Goal: Information Seeking & Learning: Learn about a topic

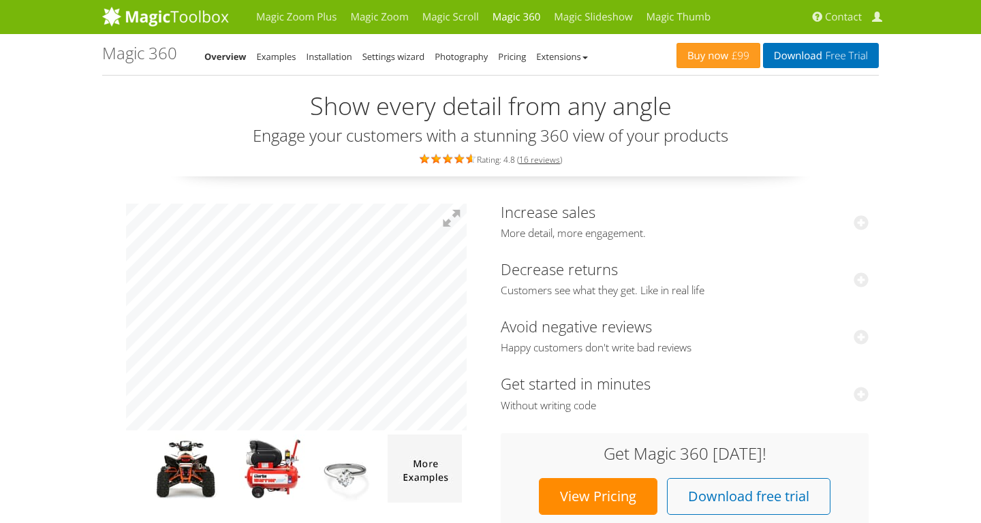
click at [289, 58] on link "Examples" at bounding box center [276, 56] width 39 height 12
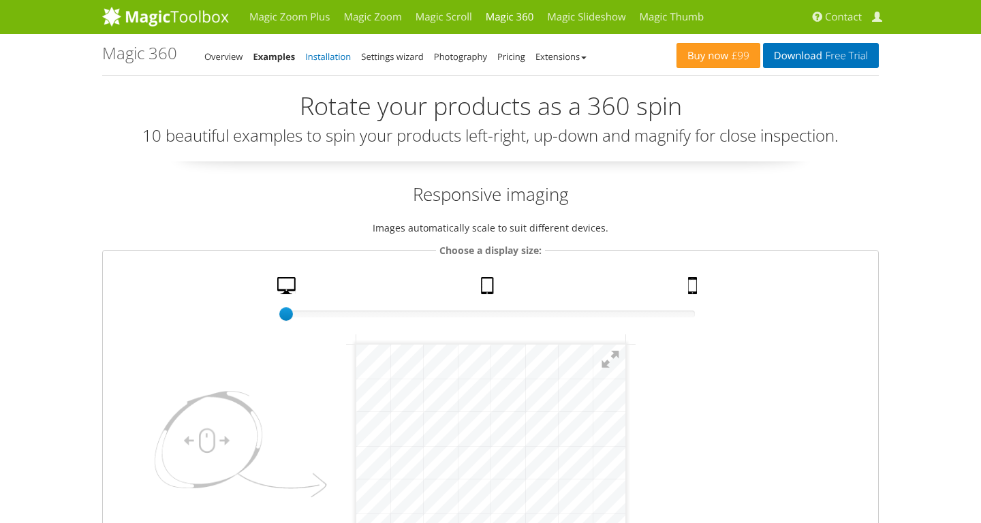
click at [322, 59] on link "Installation" at bounding box center [328, 56] width 46 height 12
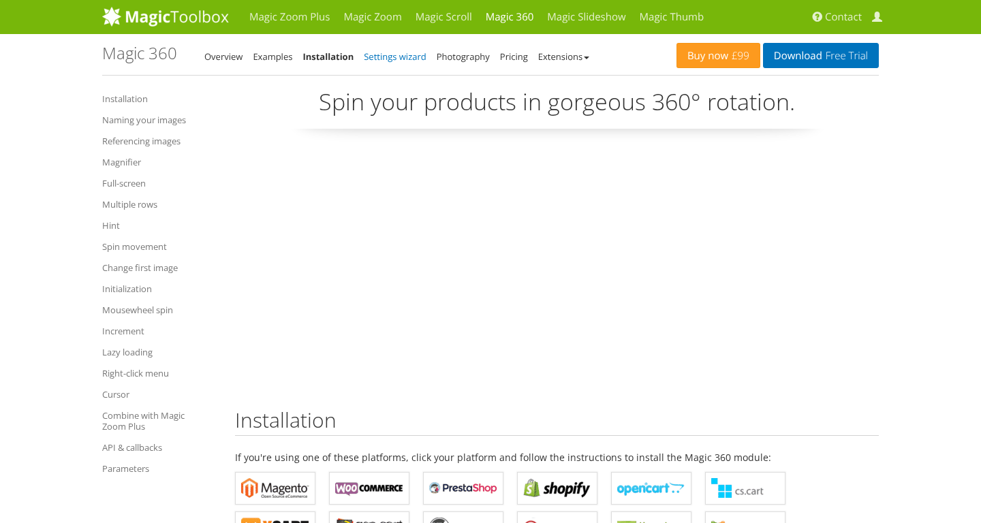
click at [409, 58] on link "Settings wizard" at bounding box center [395, 56] width 63 height 12
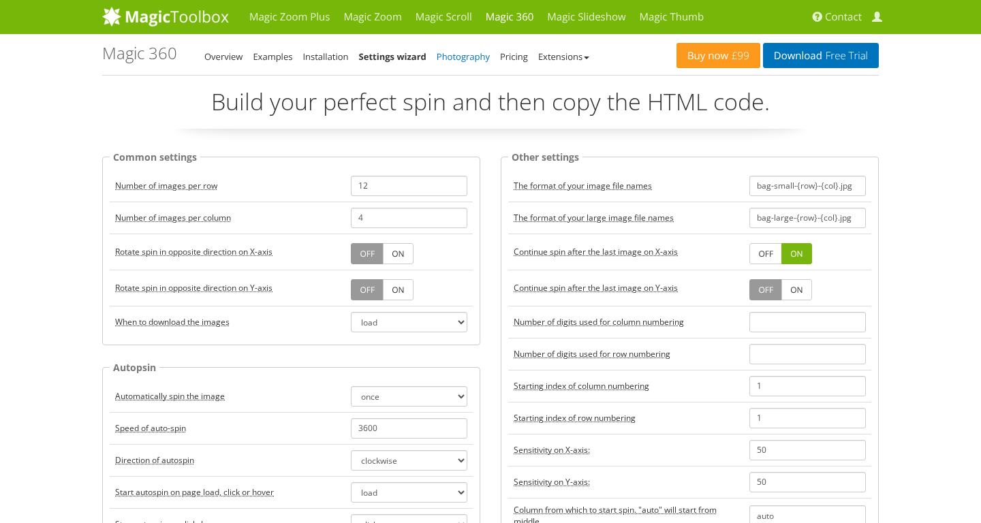
click at [469, 58] on link "Photography" at bounding box center [463, 56] width 53 height 12
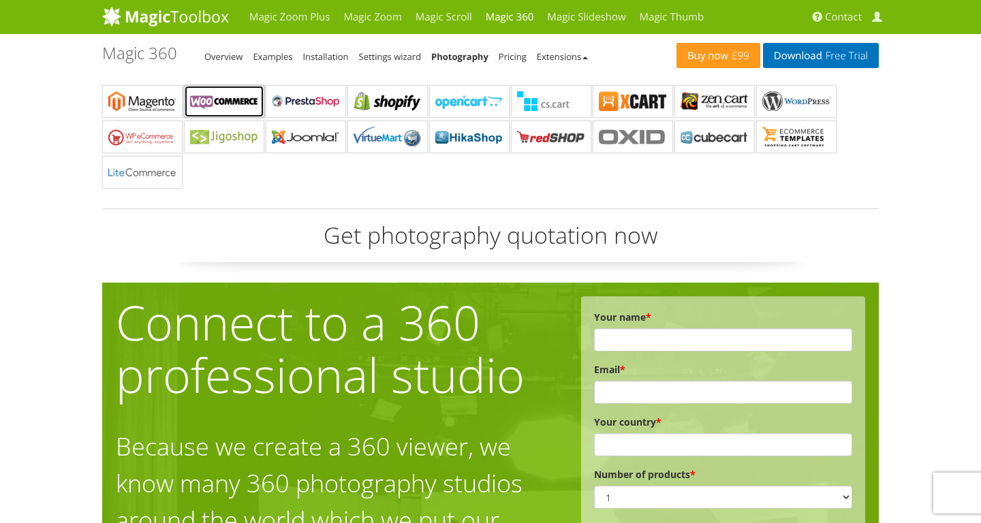
click at [237, 103] on b "Magic 360 for WooCommerce" at bounding box center [224, 101] width 68 height 20
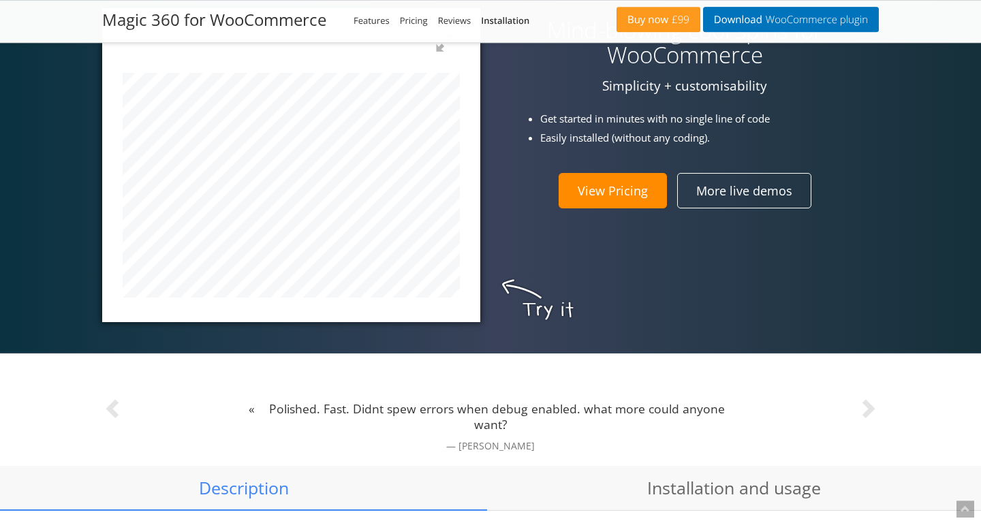
scroll to position [588, 0]
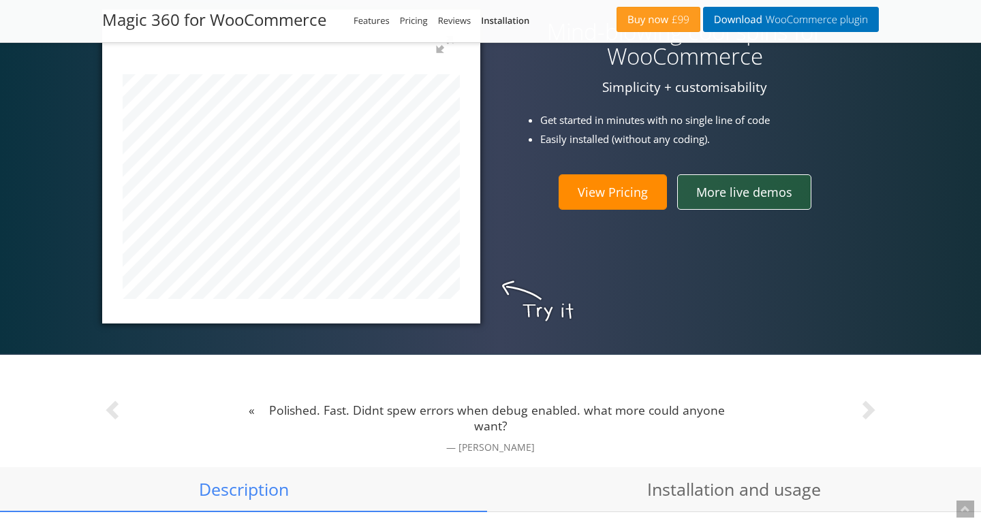
click at [733, 200] on link "More live demos" at bounding box center [744, 191] width 134 height 35
